Goal: Browse casually

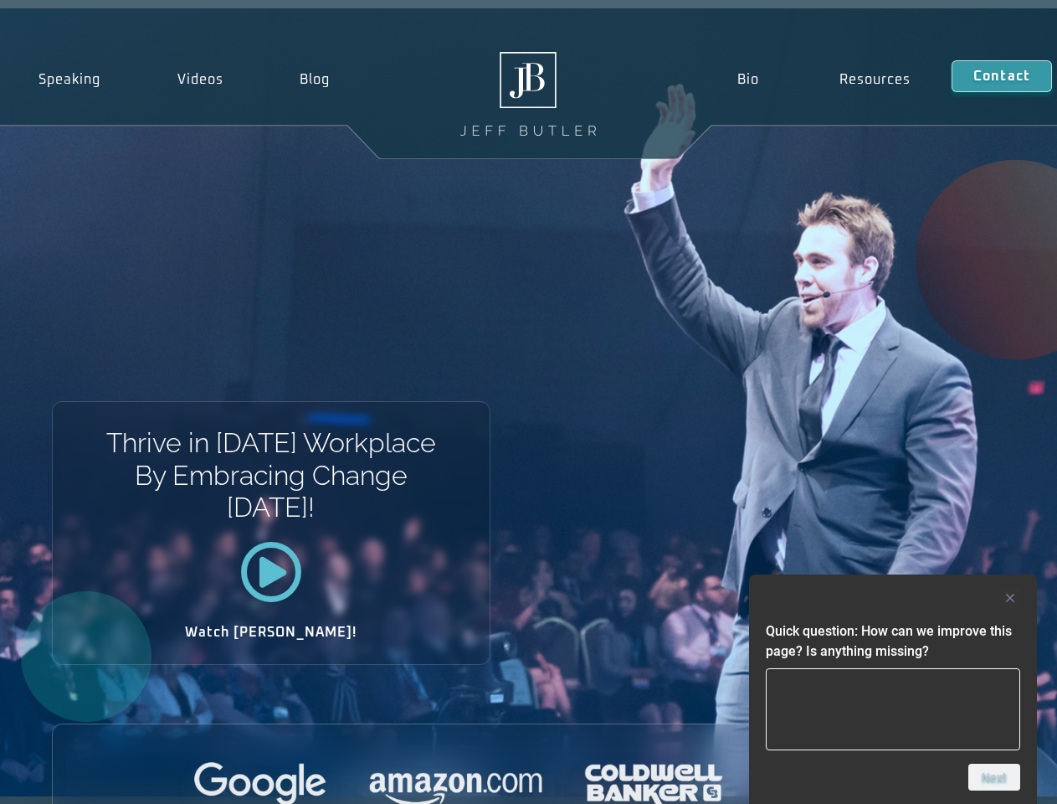
click at [528, 402] on div "Thrive in [DATE] Workplace By Embracing Change [DATE]! Watch [PERSON_NAME]!" at bounding box center [528, 402] width 1057 height 788
click at [893, 598] on div at bounding box center [893, 598] width 254 height 20
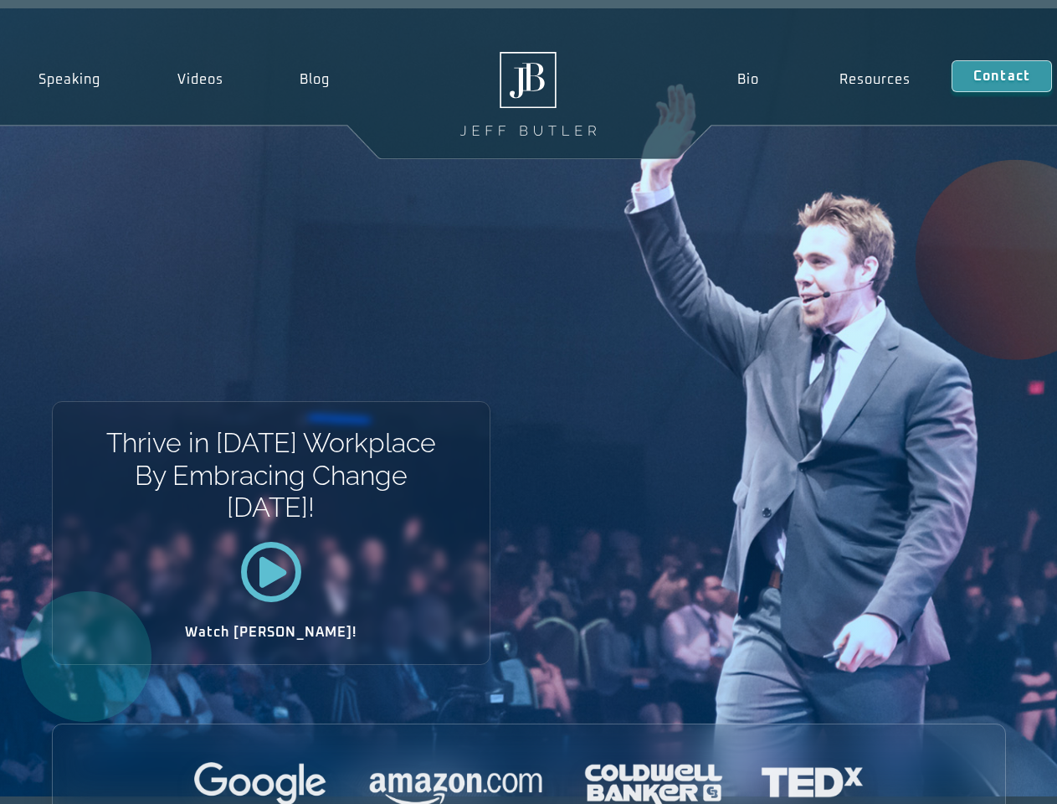
click at [995, 777] on div at bounding box center [529, 785] width 953 height 46
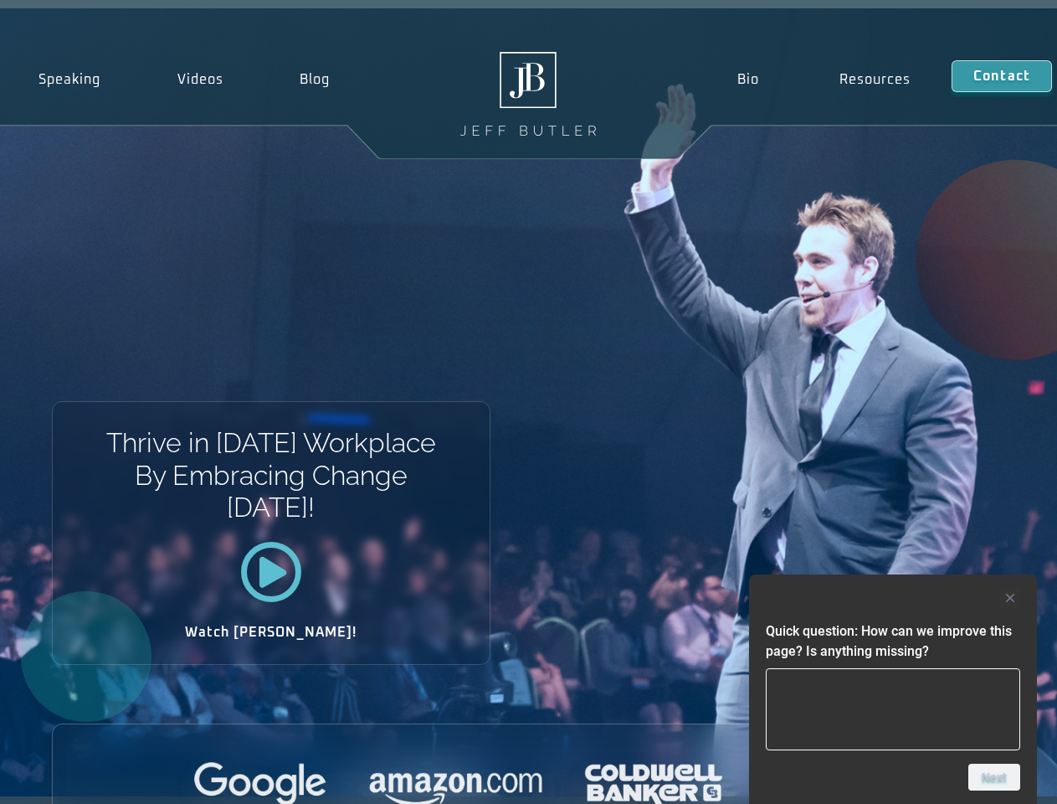
click at [528, 402] on div "Thrive in [DATE] Workplace By Embracing Change [DATE]! Watch [PERSON_NAME]!" at bounding box center [528, 402] width 1057 height 788
click at [893, 598] on div at bounding box center [893, 598] width 254 height 20
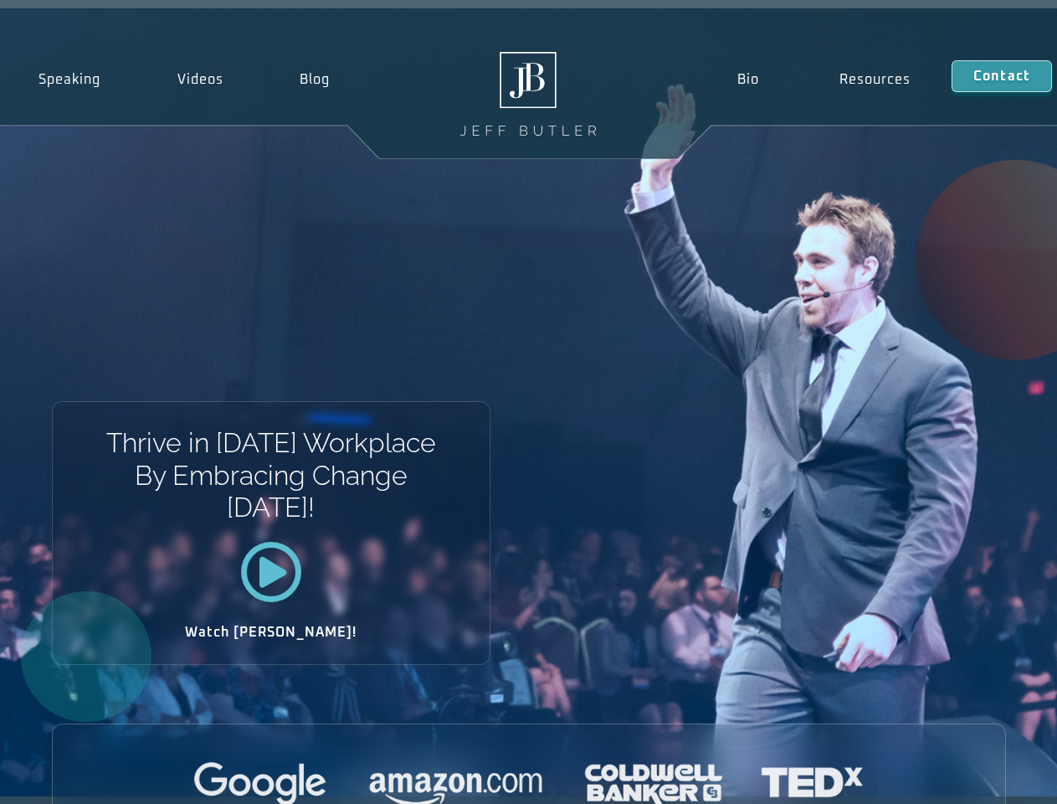
click at [995, 777] on div at bounding box center [529, 785] width 953 height 46
